Goal: Use online tool/utility: Utilize a website feature to perform a specific function

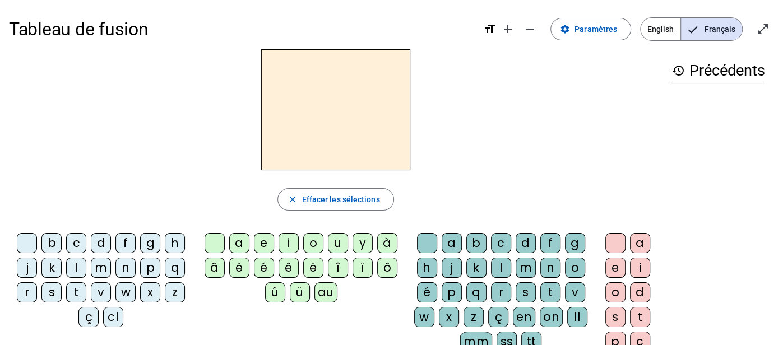
click at [94, 268] on div "m" at bounding box center [101, 268] width 20 height 20
click at [240, 241] on div "a" at bounding box center [239, 243] width 20 height 20
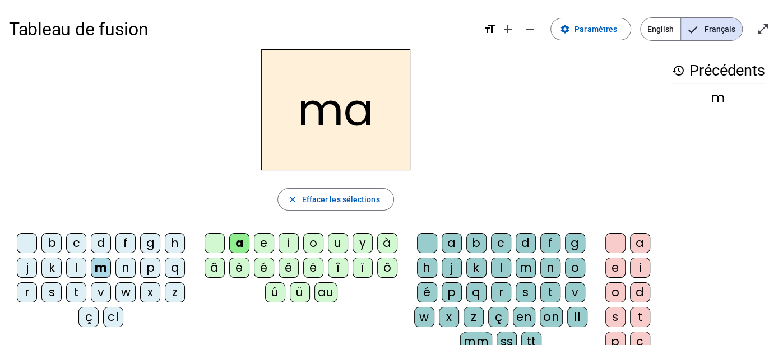
click at [501, 269] on div "l" at bounding box center [501, 268] width 20 height 20
click at [54, 240] on div "b" at bounding box center [51, 243] width 20 height 20
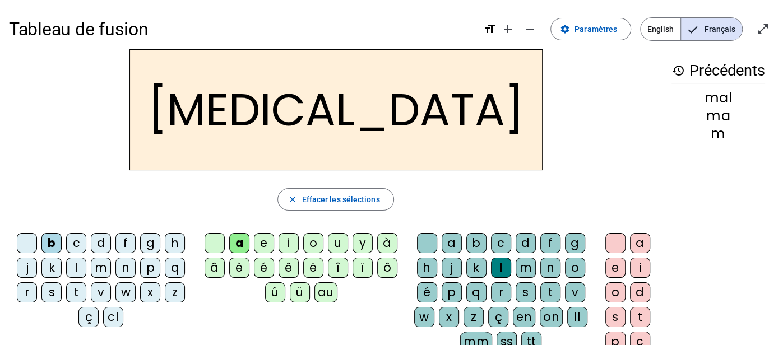
click at [267, 240] on div "e" at bounding box center [264, 243] width 20 height 20
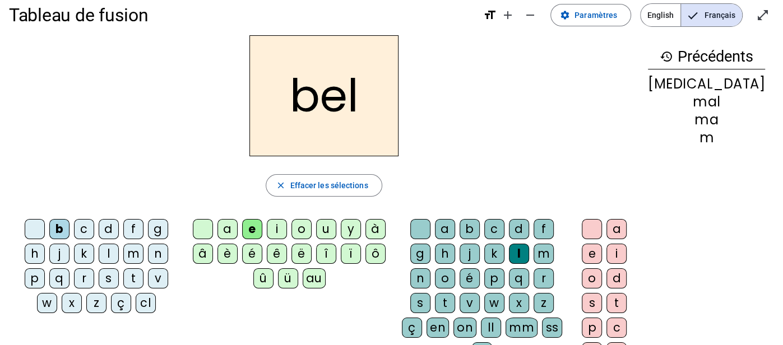
scroll to position [8, 0]
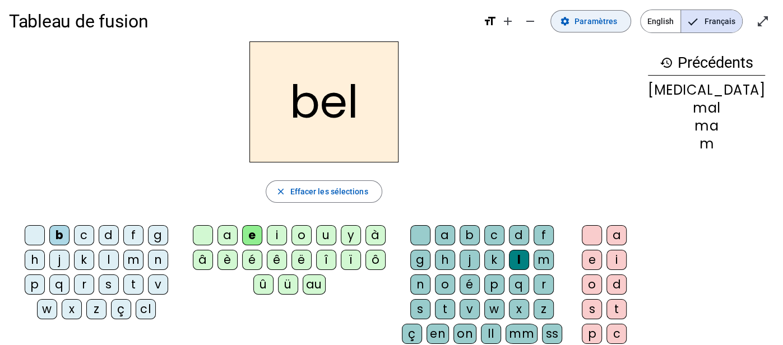
click at [589, 21] on span "Paramètres" at bounding box center [595, 21] width 43 height 13
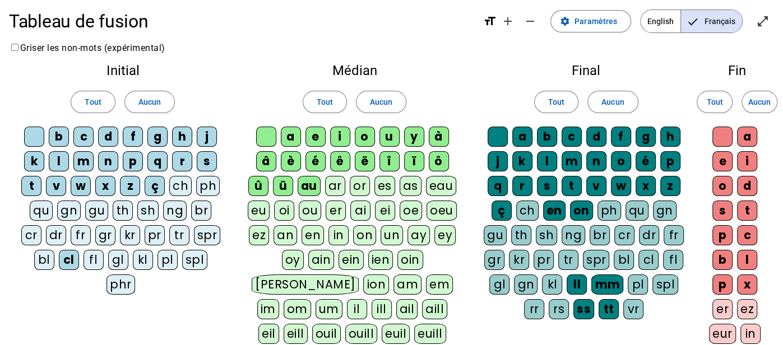
click at [431, 191] on div "eau" at bounding box center [441, 186] width 31 height 20
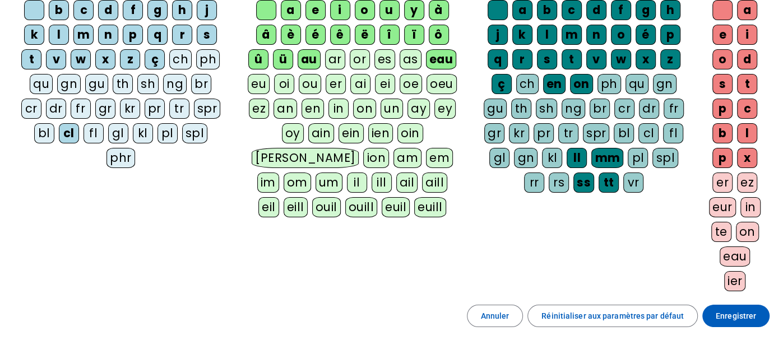
scroll to position [230, 0]
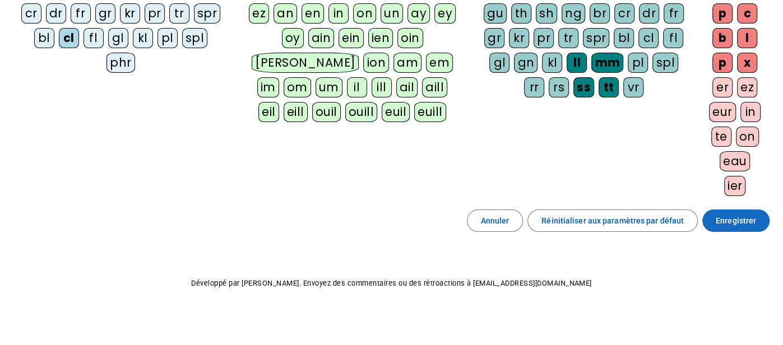
click at [728, 214] on span "Enregistrer" at bounding box center [735, 220] width 40 height 13
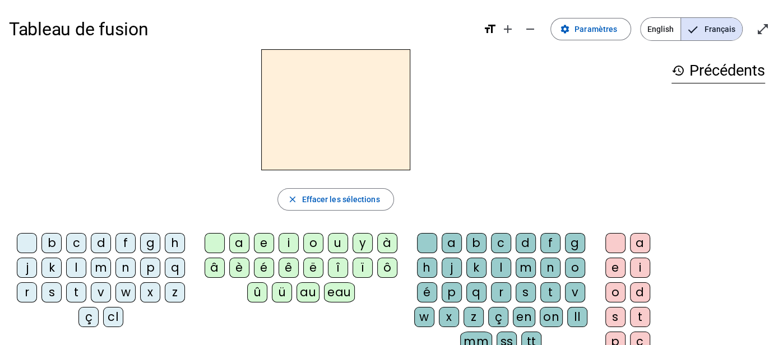
click at [47, 248] on div "b" at bounding box center [51, 243] width 20 height 20
click at [330, 295] on div "eau" at bounding box center [339, 292] width 31 height 20
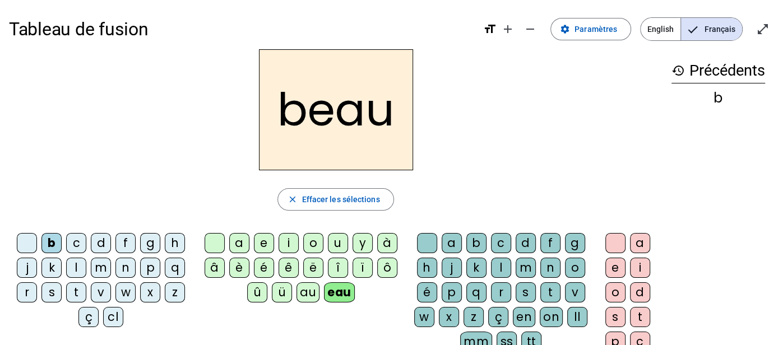
click at [562, 122] on div "beau" at bounding box center [335, 109] width 653 height 121
click at [157, 264] on div "p" at bounding box center [150, 268] width 20 height 20
click at [95, 296] on div "v" at bounding box center [101, 292] width 20 height 20
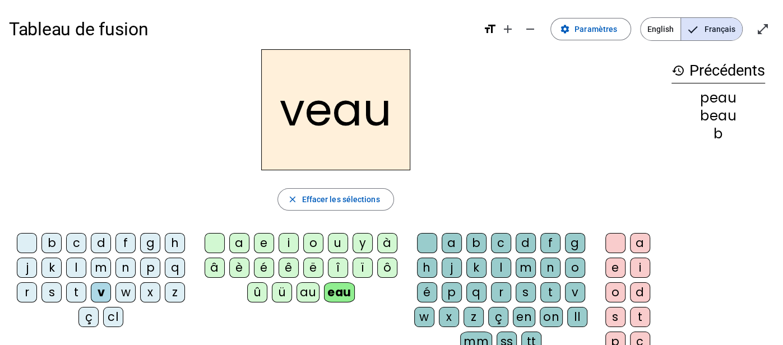
click at [55, 285] on div "s" at bounding box center [51, 292] width 20 height 20
click at [51, 289] on div "s" at bounding box center [51, 292] width 20 height 20
click at [25, 238] on div at bounding box center [27, 243] width 20 height 20
